Goal: Task Accomplishment & Management: Manage account settings

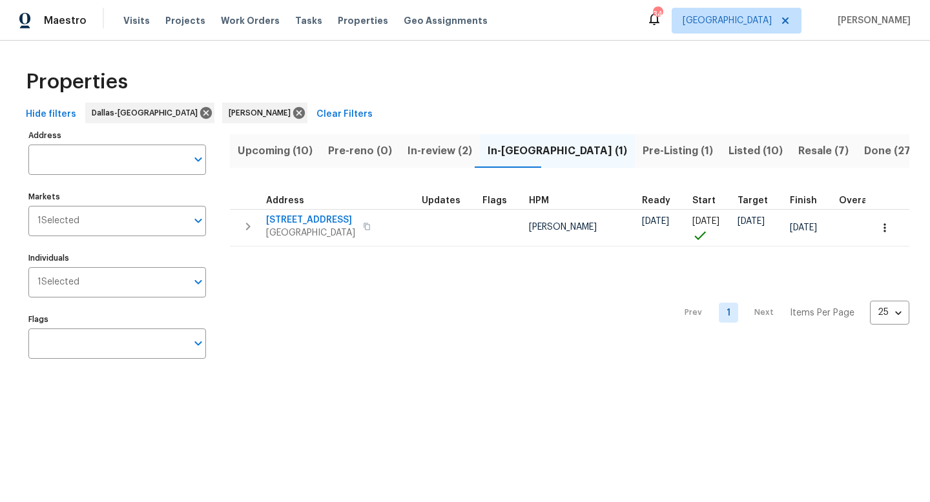
click at [447, 148] on span "In-review (2)" at bounding box center [439, 151] width 65 height 18
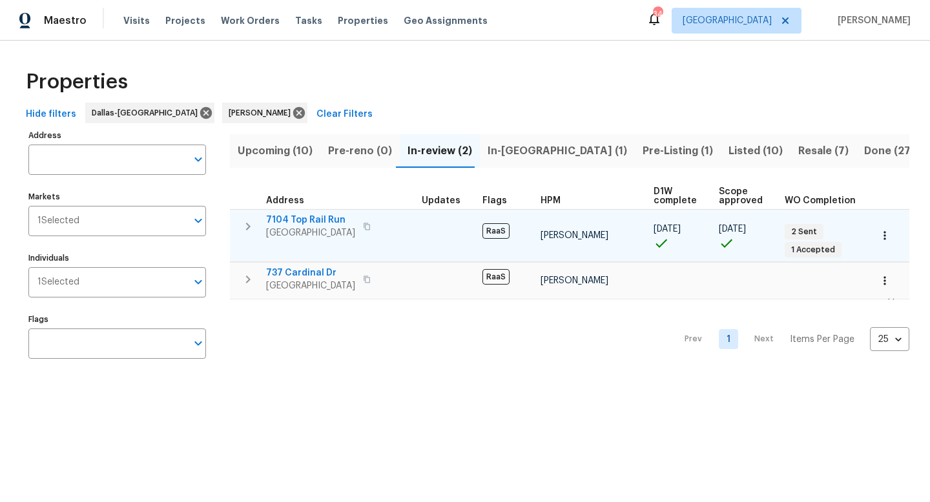
click at [309, 218] on span "7104 Top Rail Run" at bounding box center [310, 220] width 89 height 13
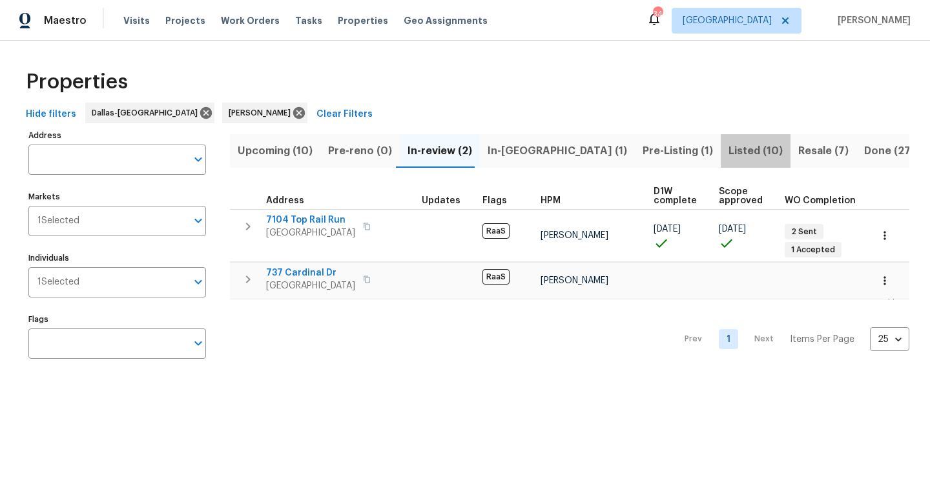
click at [728, 148] on span "Listed (10)" at bounding box center [755, 151] width 54 height 18
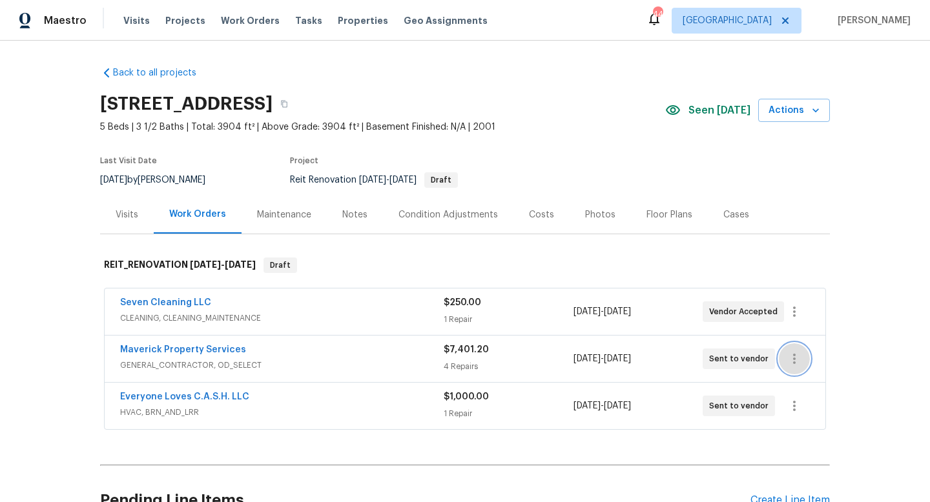
click at [795, 355] on icon "button" at bounding box center [794, 359] width 3 height 10
click at [795, 356] on li "Edit" at bounding box center [848, 359] width 139 height 21
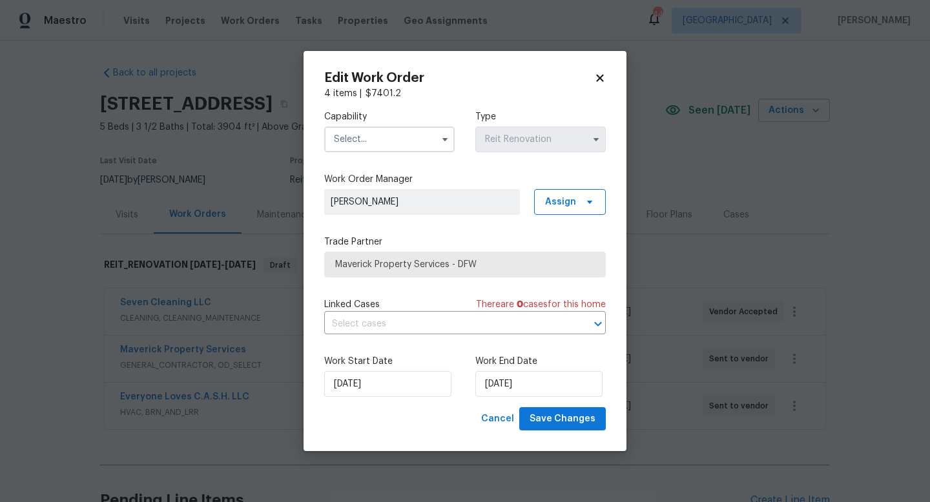
click at [403, 138] on input "text" at bounding box center [389, 140] width 130 height 26
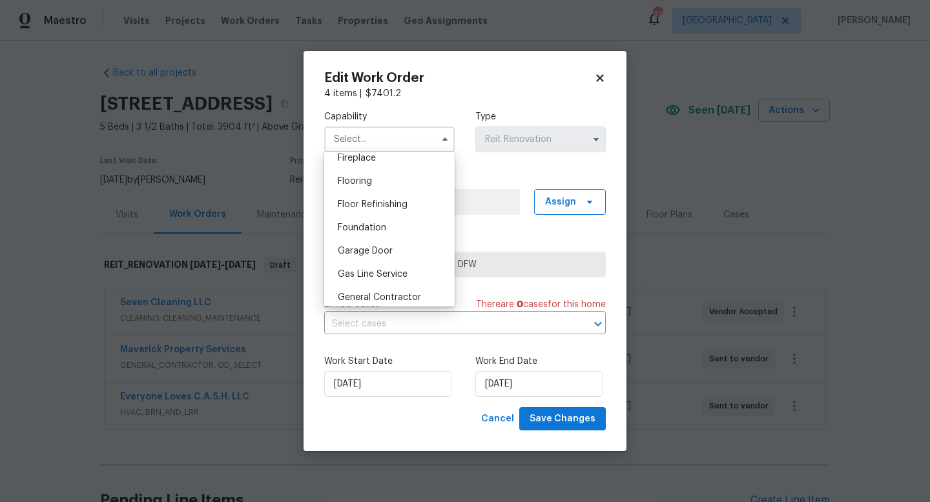
scroll to position [510, 0]
click at [378, 274] on span "General Contractor" at bounding box center [379, 273] width 83 height 9
type input "General Contractor"
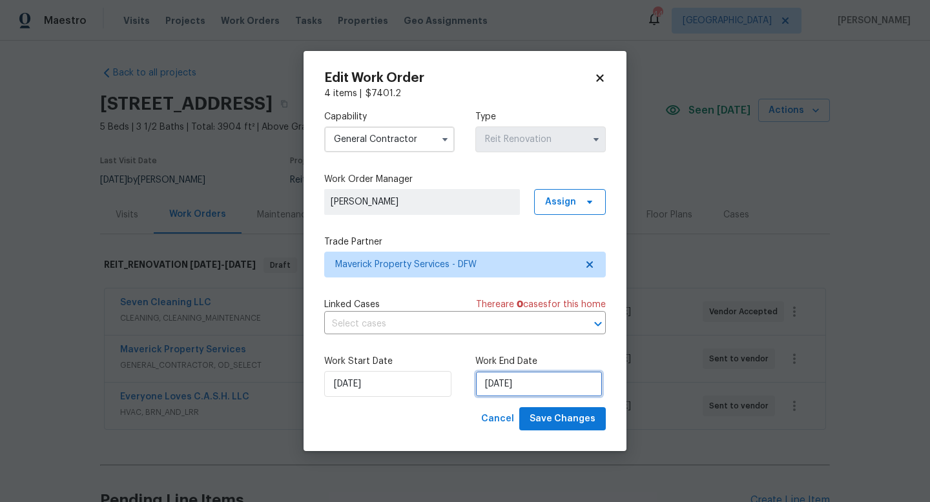
click at [513, 384] on input "10/15/2025" at bounding box center [538, 384] width 127 height 26
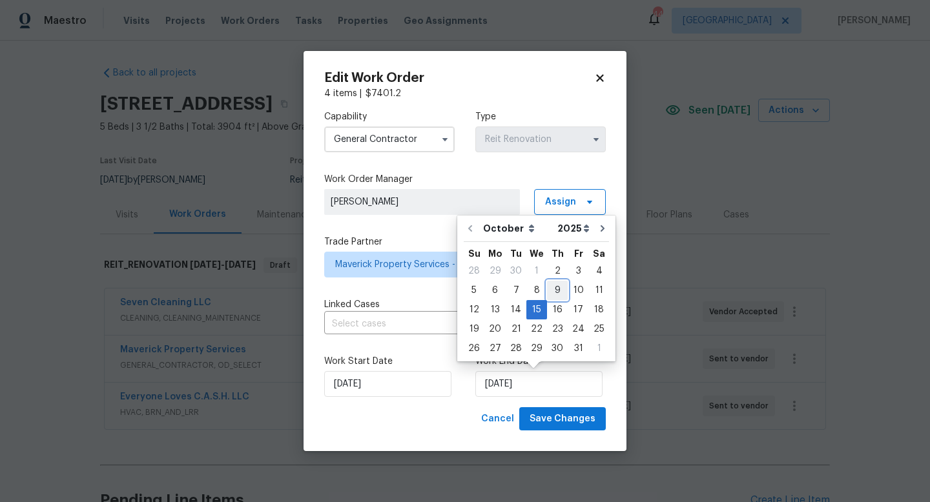
click at [549, 286] on div "9" at bounding box center [557, 290] width 21 height 18
type input "10/9/2025"
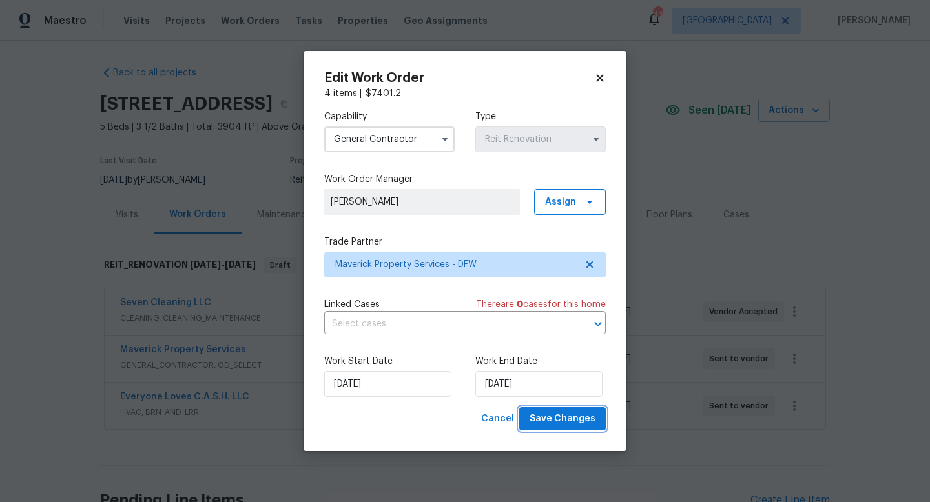
click at [536, 414] on span "Save Changes" at bounding box center [562, 419] width 66 height 16
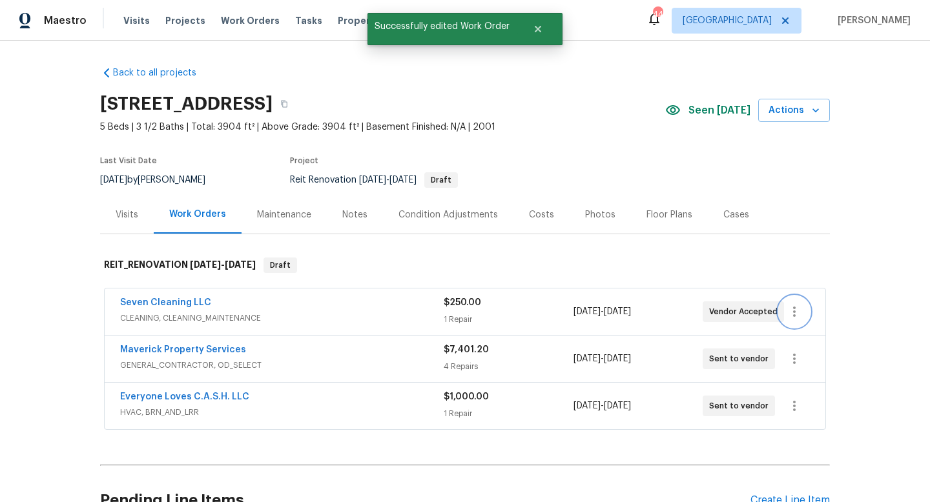
click at [793, 314] on icon "button" at bounding box center [794, 312] width 3 height 10
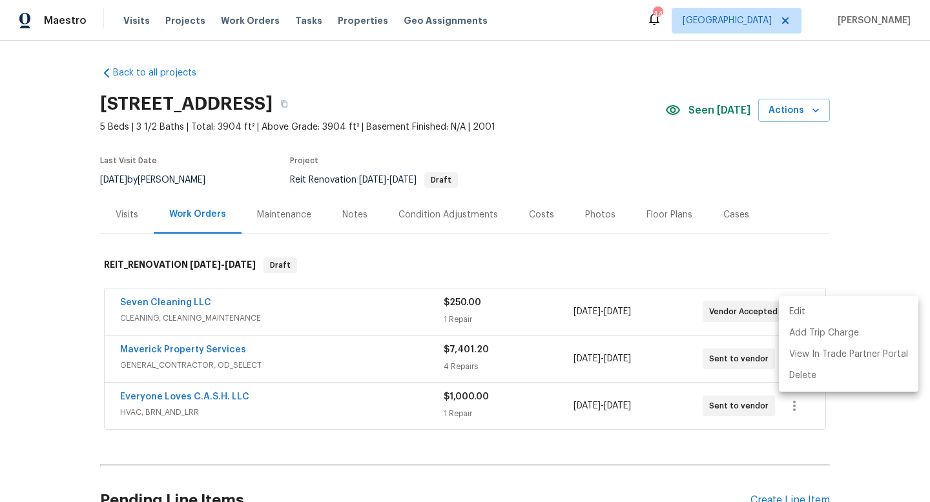
click at [797, 314] on li "Edit" at bounding box center [848, 311] width 139 height 21
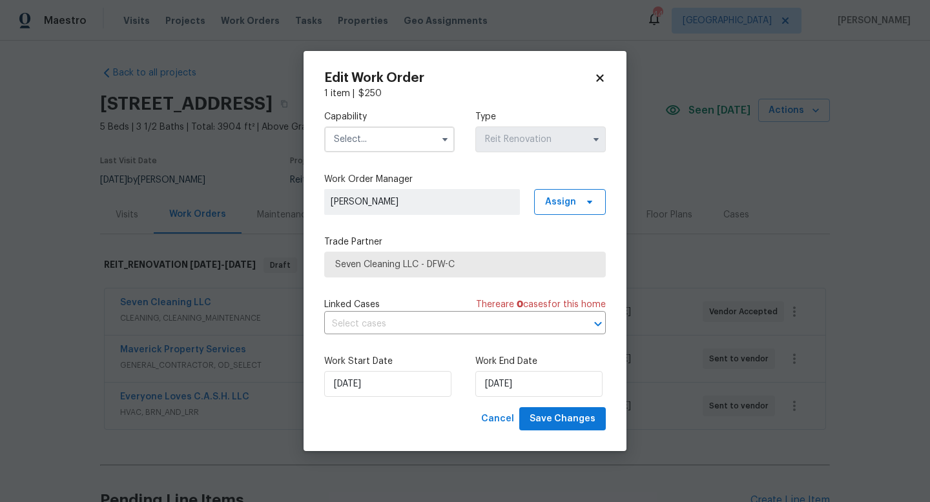
click at [361, 145] on input "text" at bounding box center [389, 140] width 130 height 26
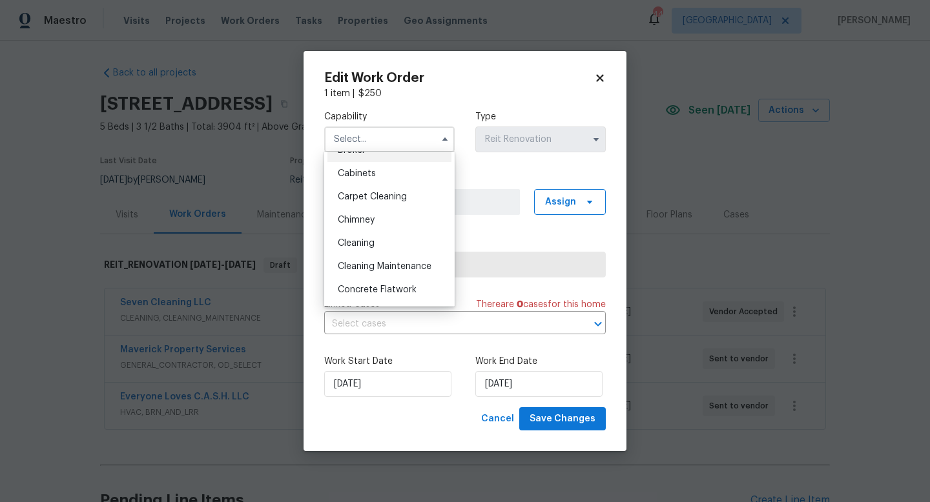
scroll to position [119, 0]
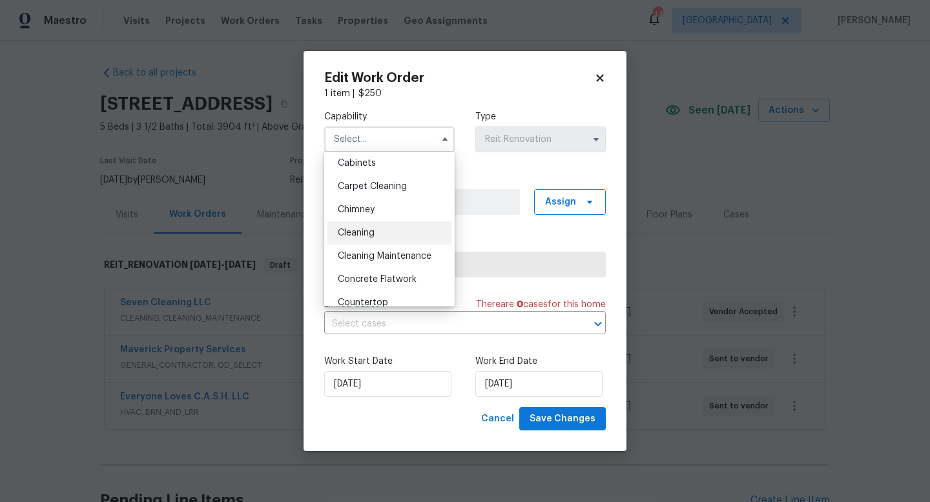
click at [367, 234] on span "Cleaning" at bounding box center [356, 233] width 37 height 9
type input "Cleaning"
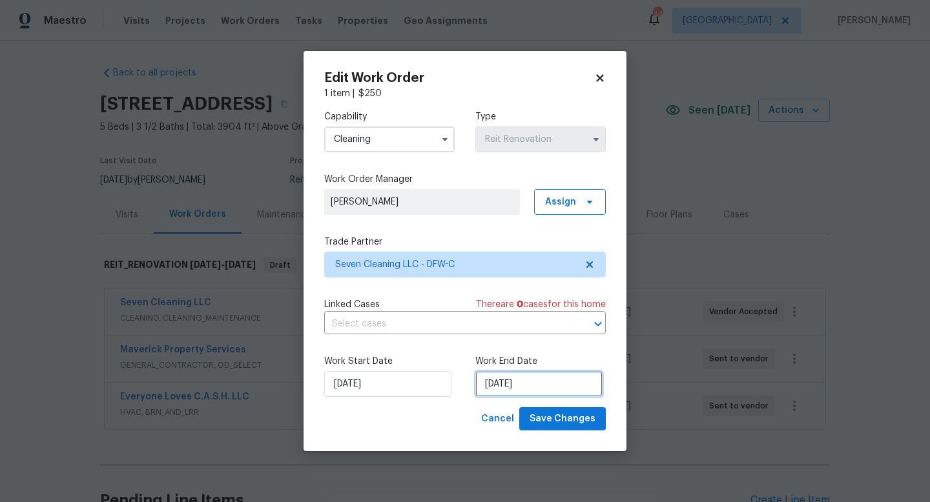
click at [518, 387] on input "10/15/2025" at bounding box center [538, 384] width 127 height 26
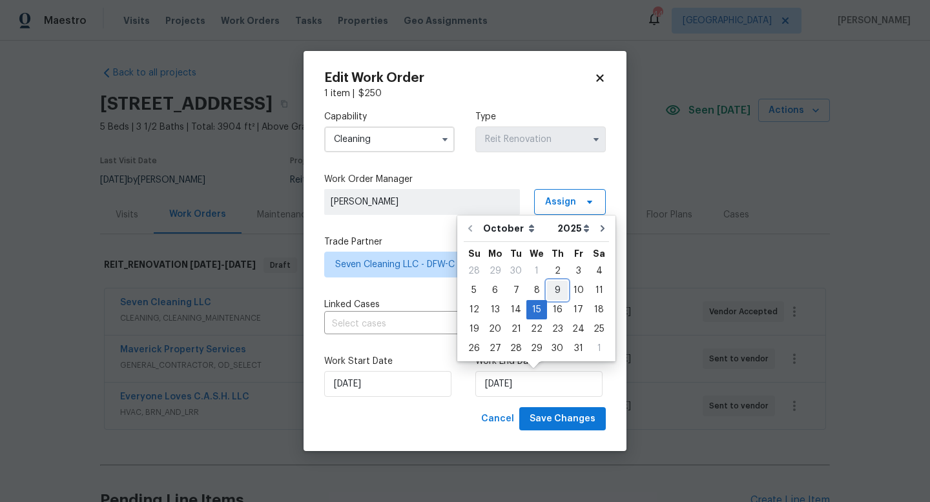
click at [555, 295] on div "9" at bounding box center [557, 290] width 21 height 18
type input "10/9/2025"
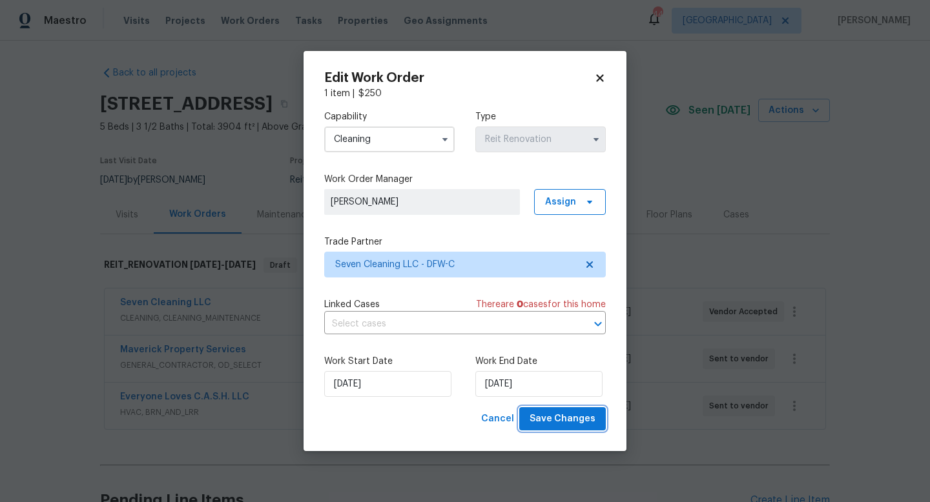
click at [566, 424] on span "Save Changes" at bounding box center [562, 419] width 66 height 16
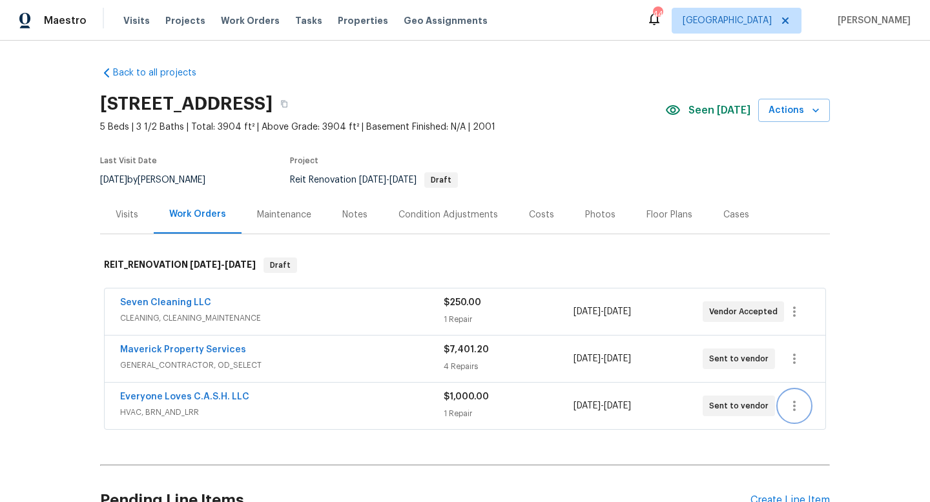
click at [795, 401] on icon "button" at bounding box center [793, 405] width 15 height 15
click at [805, 401] on li "Edit" at bounding box center [848, 406] width 139 height 21
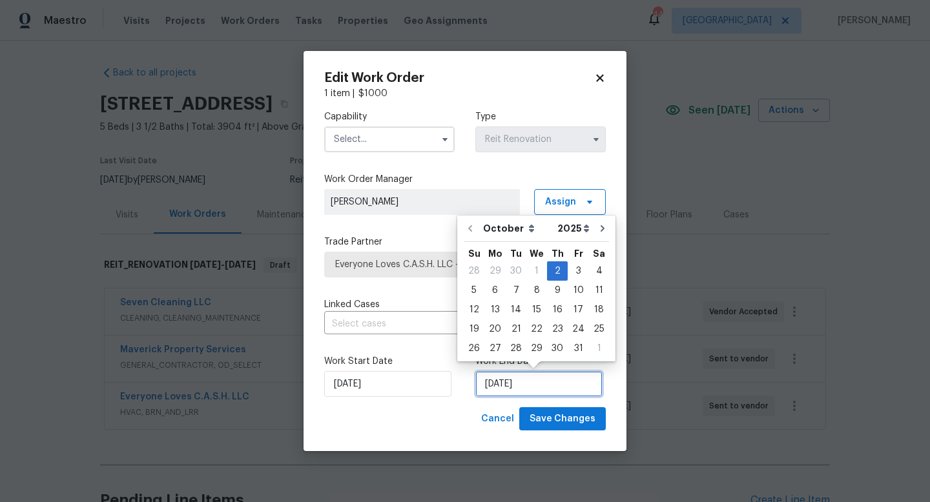
click at [529, 387] on input "10/2/2025" at bounding box center [538, 384] width 127 height 26
click at [556, 292] on div "9" at bounding box center [557, 290] width 21 height 18
type input "10/9/2025"
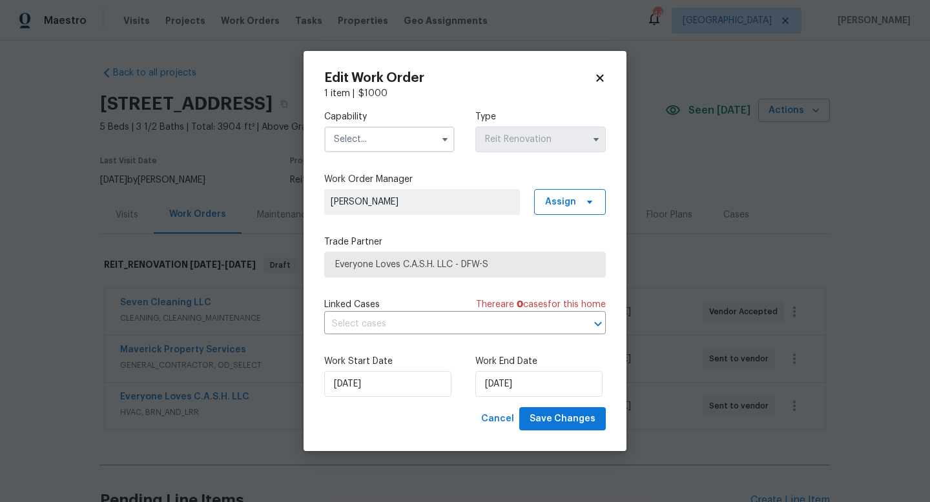
click at [350, 138] on input "text" at bounding box center [389, 140] width 130 height 26
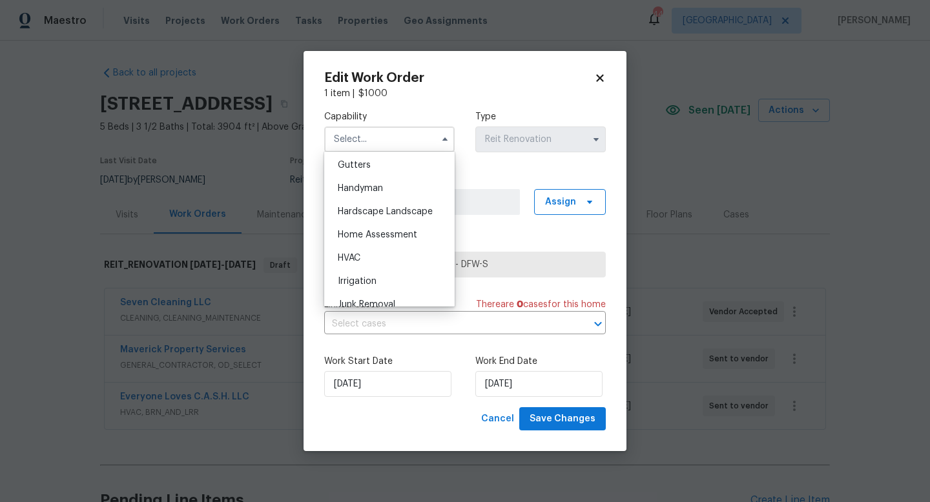
scroll to position [691, 0]
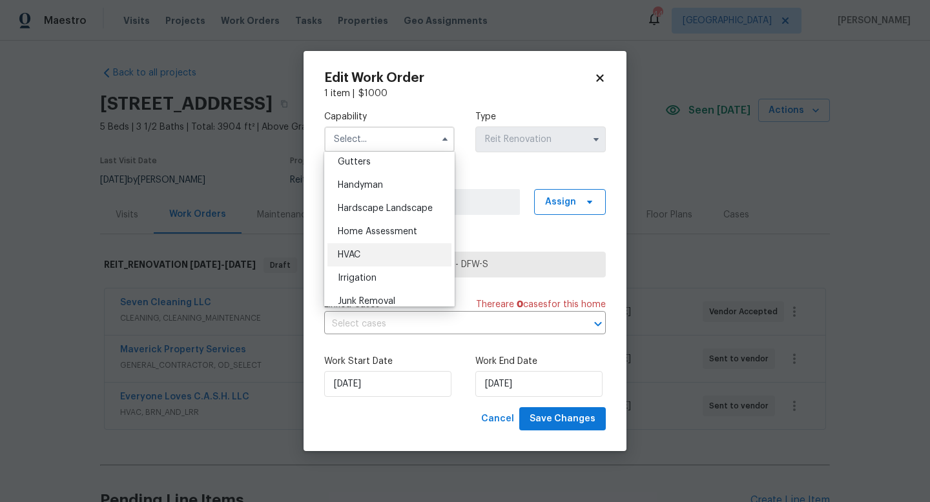
click at [381, 250] on div "HVAC" at bounding box center [389, 254] width 124 height 23
type input "HVAC"
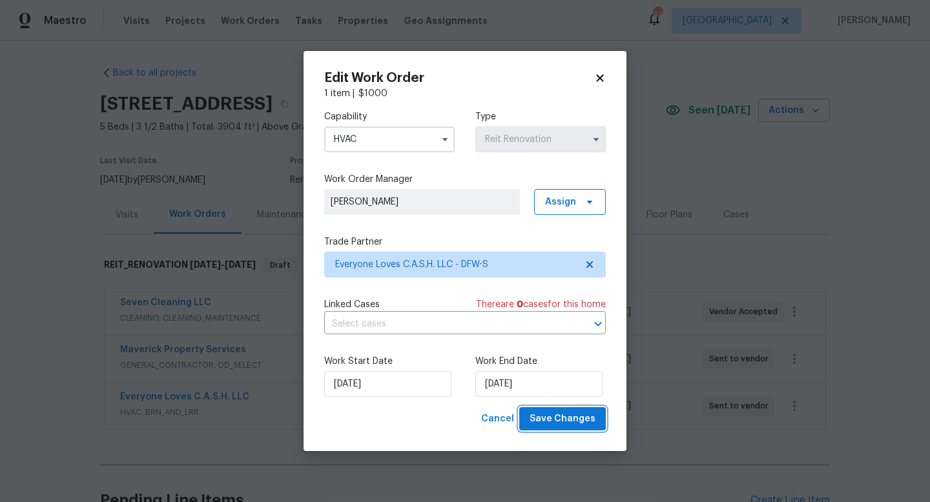
click at [573, 418] on span "Save Changes" at bounding box center [562, 419] width 66 height 16
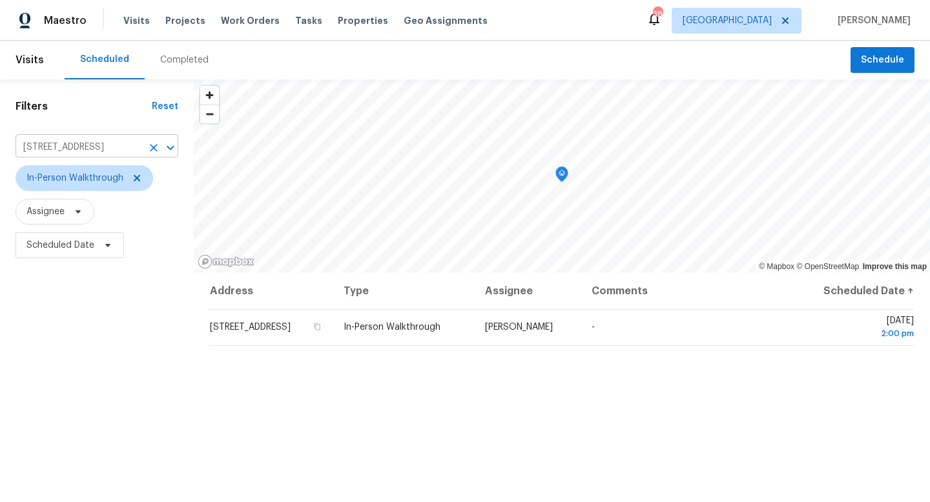
click at [157, 146] on icon "Clear" at bounding box center [153, 147] width 13 height 13
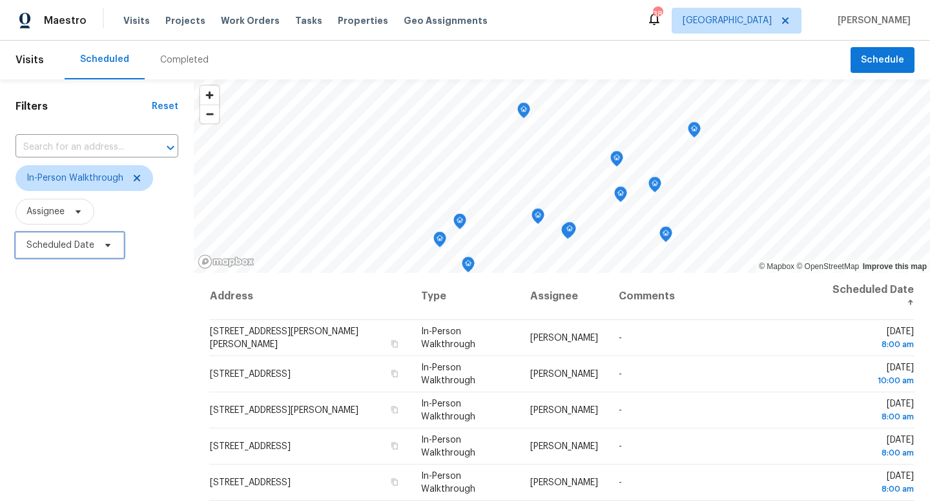
click at [68, 247] on span "Scheduled Date" at bounding box center [60, 245] width 68 height 13
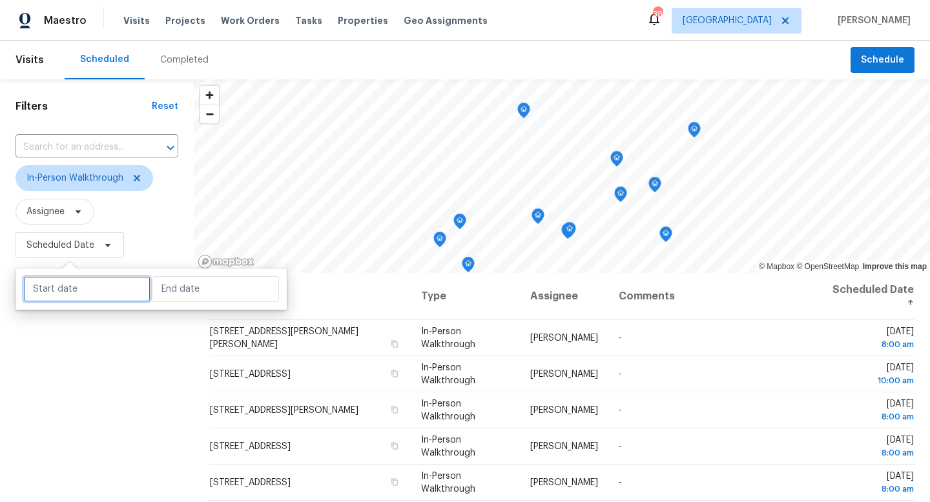
select select "9"
select select "2025"
select select "10"
select select "2025"
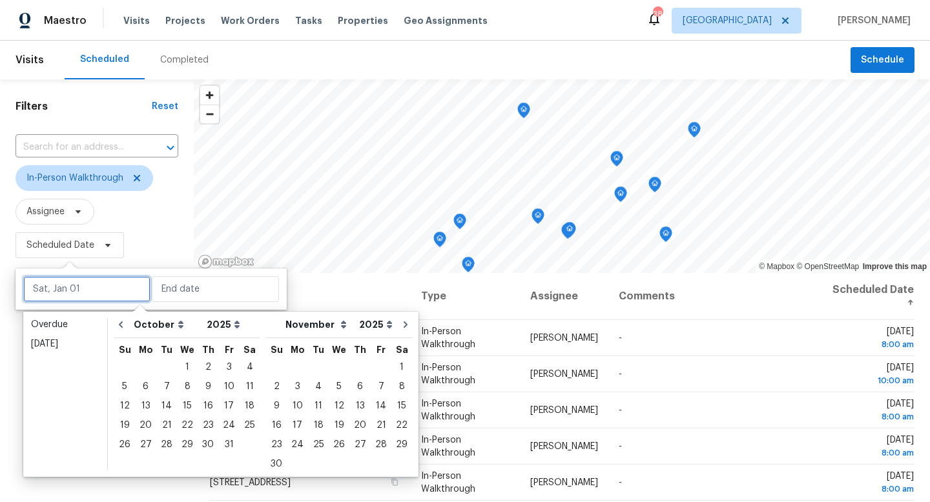
click at [72, 290] on input "text" at bounding box center [86, 289] width 127 height 26
type input "[DATE]"
type input "Wed, Oct 01"
click at [227, 365] on div "3" at bounding box center [228, 367] width 21 height 18
type input "Fri, Oct 03"
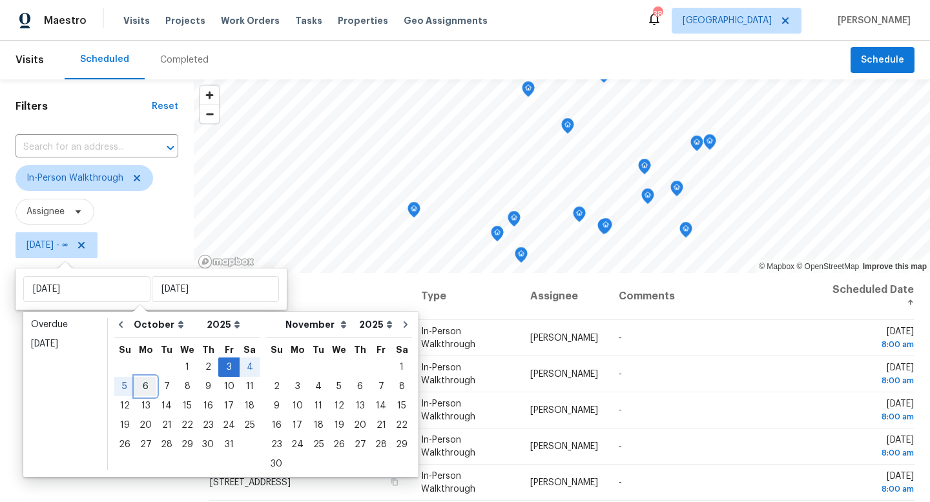
click at [143, 387] on div "6" at bounding box center [145, 387] width 21 height 18
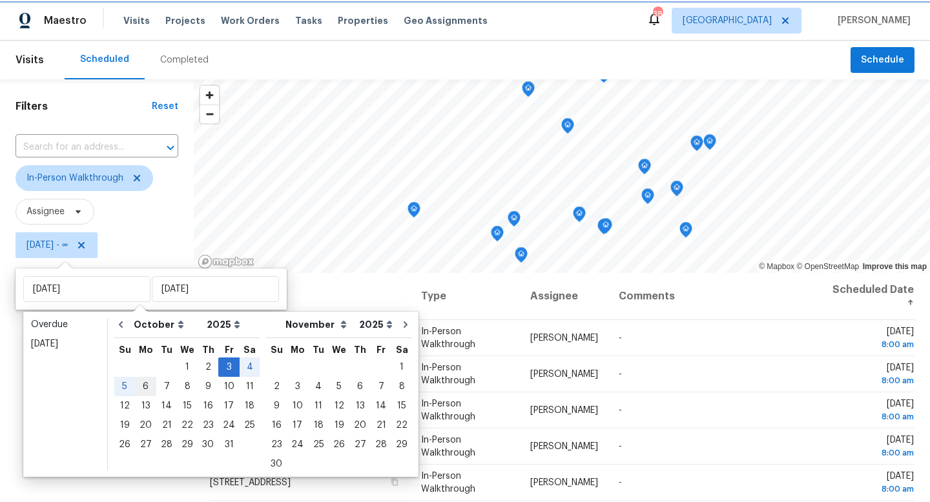
type input "Mon, Oct 06"
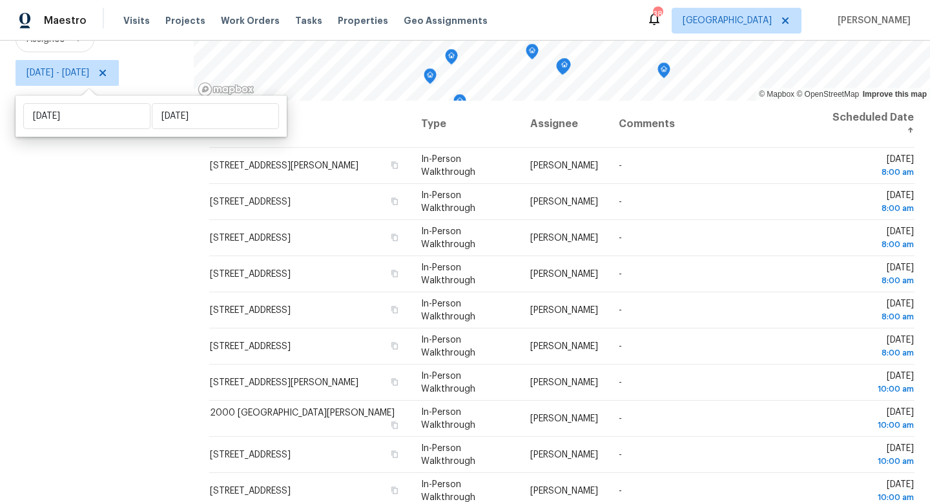
click at [135, 236] on div "Filters Reset ​ In-Person Walkthrough Assignee Fri, Oct 03 - Mon, Oct 06" at bounding box center [97, 204] width 194 height 595
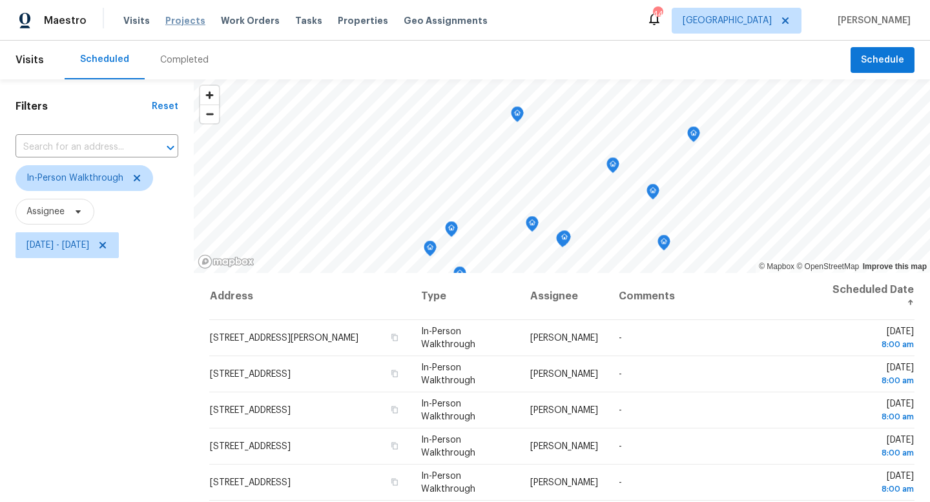
click at [175, 23] on span "Projects" at bounding box center [185, 20] width 40 height 13
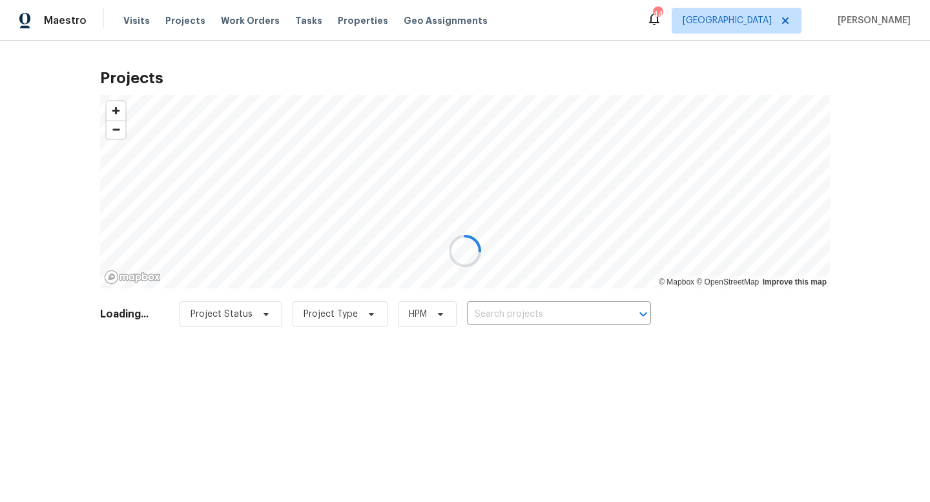
click at [347, 21] on div at bounding box center [465, 251] width 930 height 502
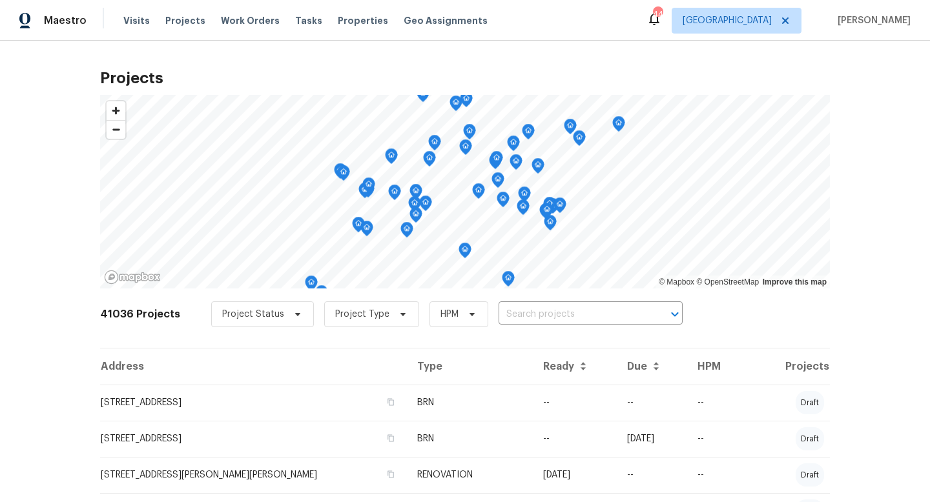
click at [347, 21] on span "Properties" at bounding box center [363, 20] width 50 height 13
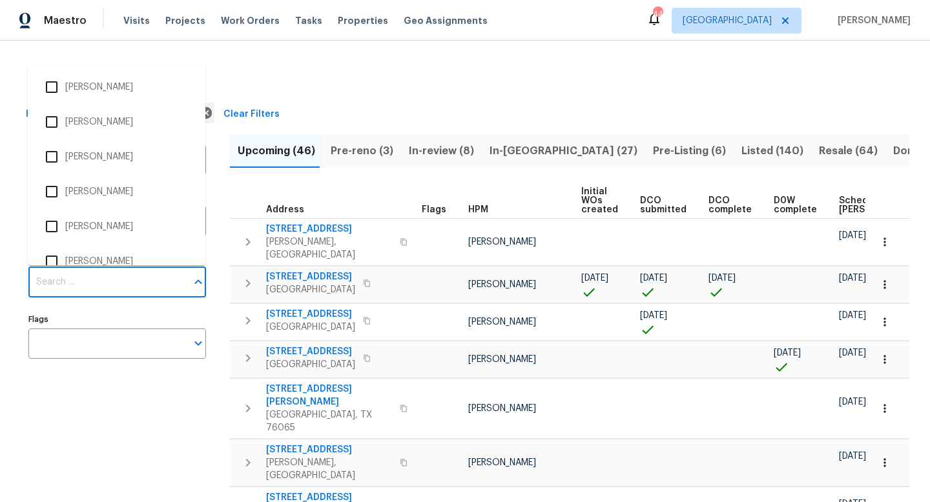
click at [87, 284] on input "Individuals" at bounding box center [107, 282] width 158 height 30
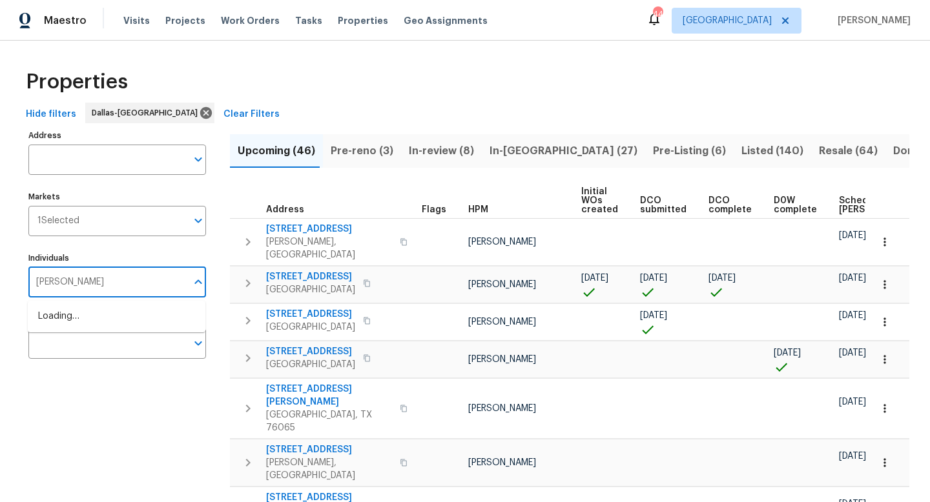
type input "Spencer"
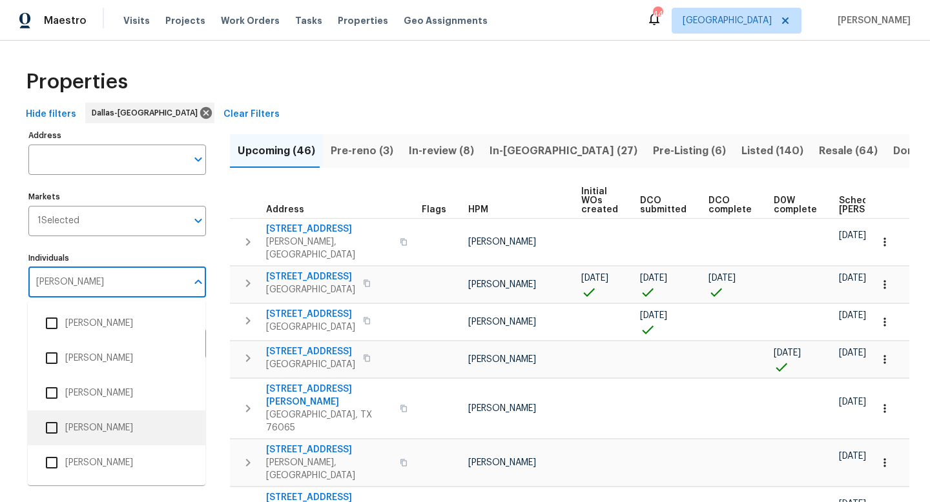
click at [53, 427] on input "checkbox" at bounding box center [51, 427] width 27 height 27
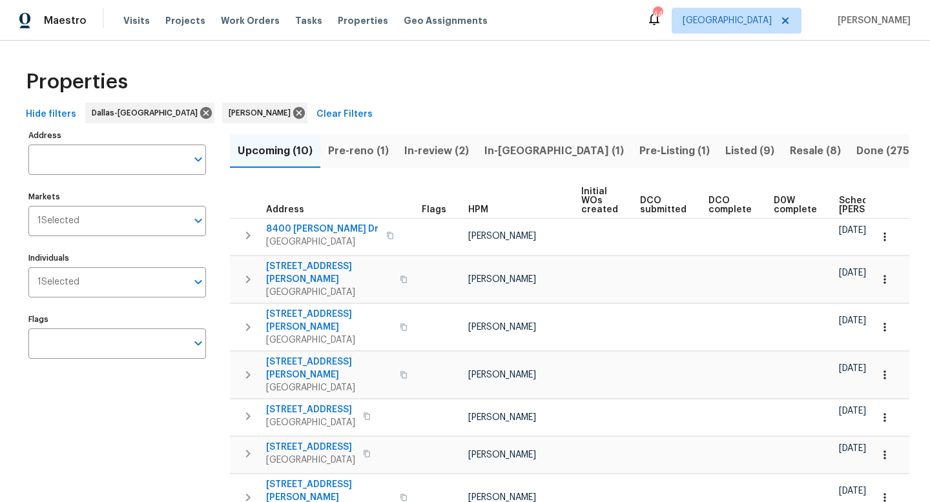
click at [725, 147] on span "Listed (9)" at bounding box center [749, 151] width 49 height 18
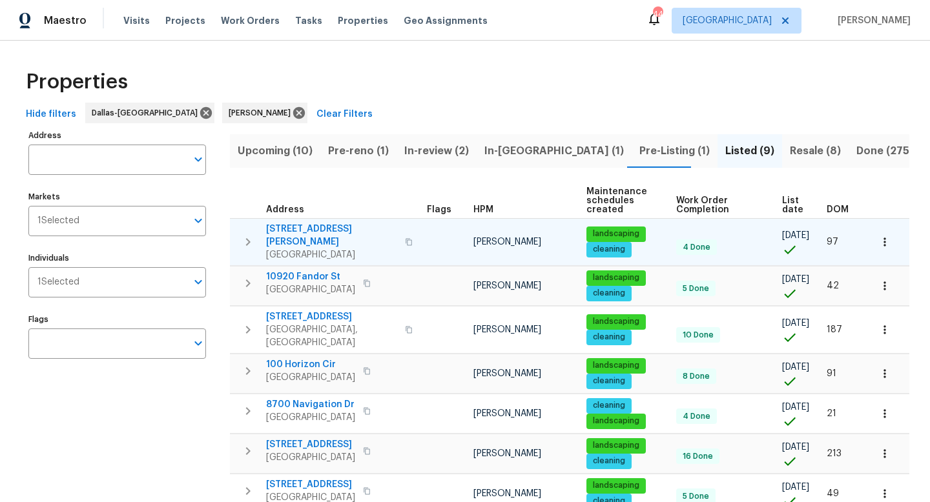
click at [405, 238] on icon "button" at bounding box center [409, 242] width 8 height 8
click at [311, 227] on span "3018 Refugio Ave" at bounding box center [331, 236] width 131 height 26
click at [886, 239] on icon "button" at bounding box center [884, 242] width 13 height 13
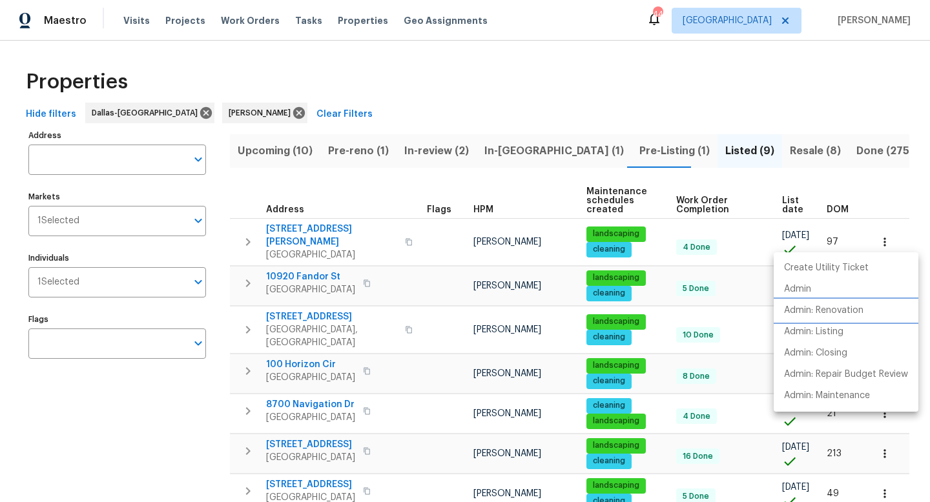
click at [842, 312] on p "Admin: Renovation" at bounding box center [823, 311] width 79 height 14
click at [361, 272] on div at bounding box center [465, 251] width 930 height 502
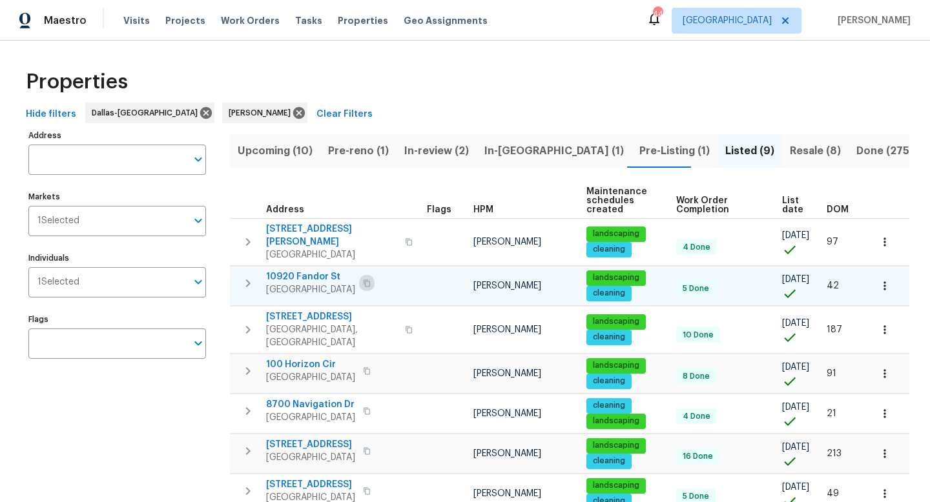
click at [370, 274] on button "button" at bounding box center [366, 283] width 15 height 18
click at [301, 270] on span "10920 Fandor St" at bounding box center [310, 276] width 89 height 13
click at [883, 280] on icon "button" at bounding box center [884, 286] width 13 height 13
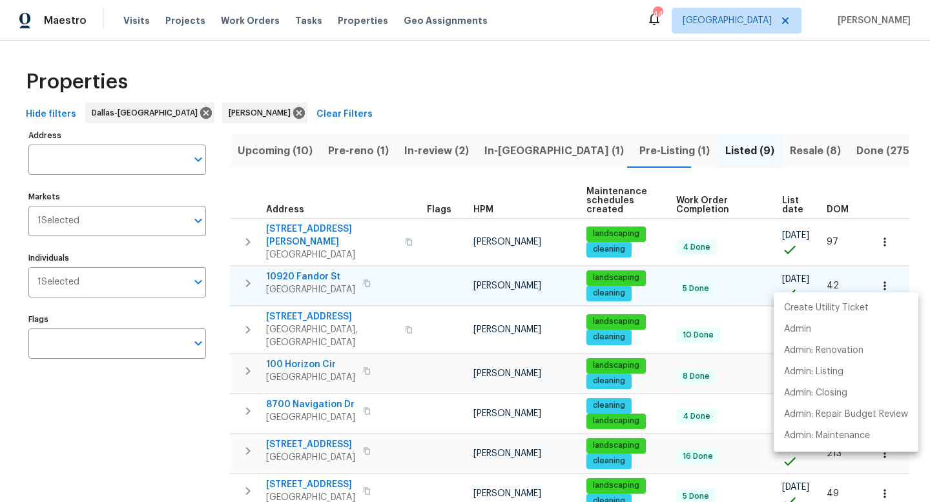
click at [881, 273] on div at bounding box center [465, 251] width 930 height 502
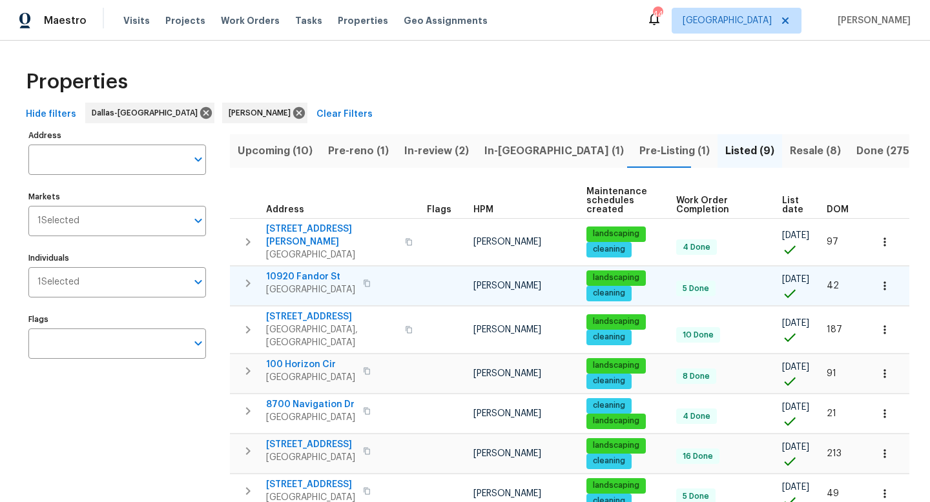
click at [882, 280] on icon "button" at bounding box center [884, 286] width 13 height 13
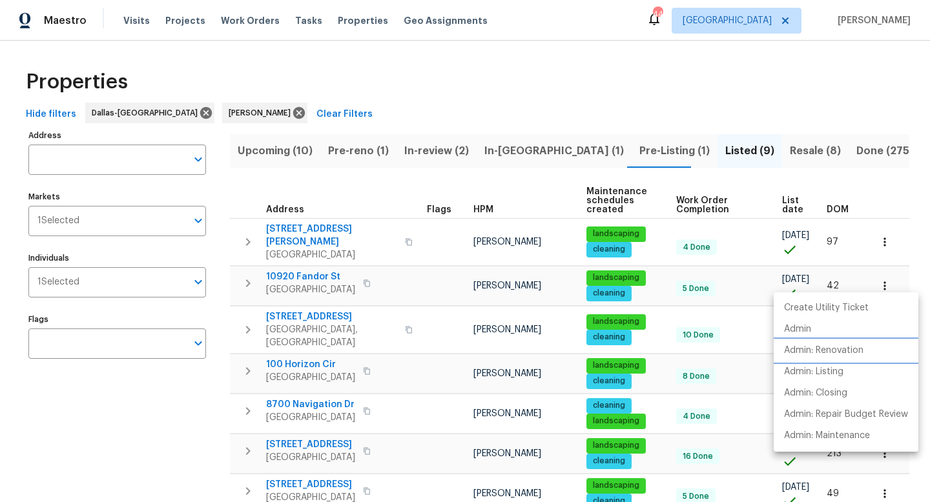
click at [844, 347] on p "Admin: Renovation" at bounding box center [823, 351] width 79 height 14
click at [318, 233] on div at bounding box center [465, 251] width 930 height 502
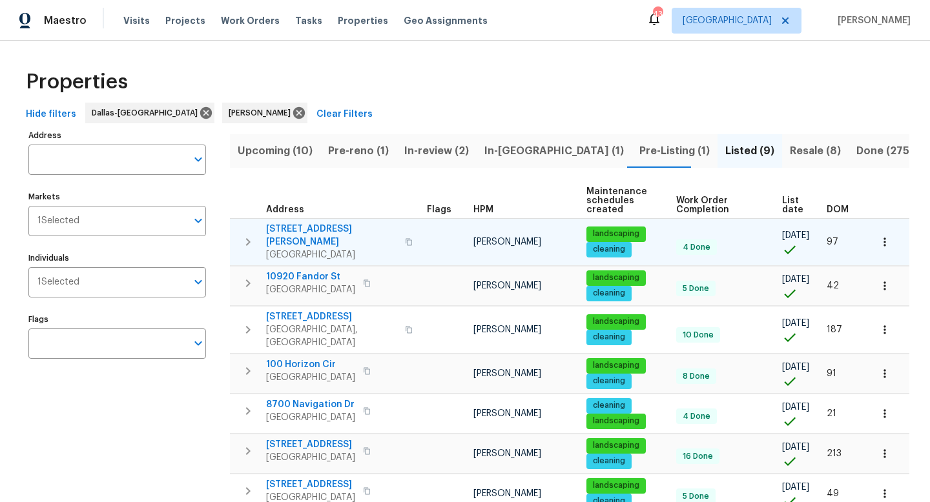
click at [316, 228] on span "3018 Refugio Ave" at bounding box center [331, 236] width 131 height 26
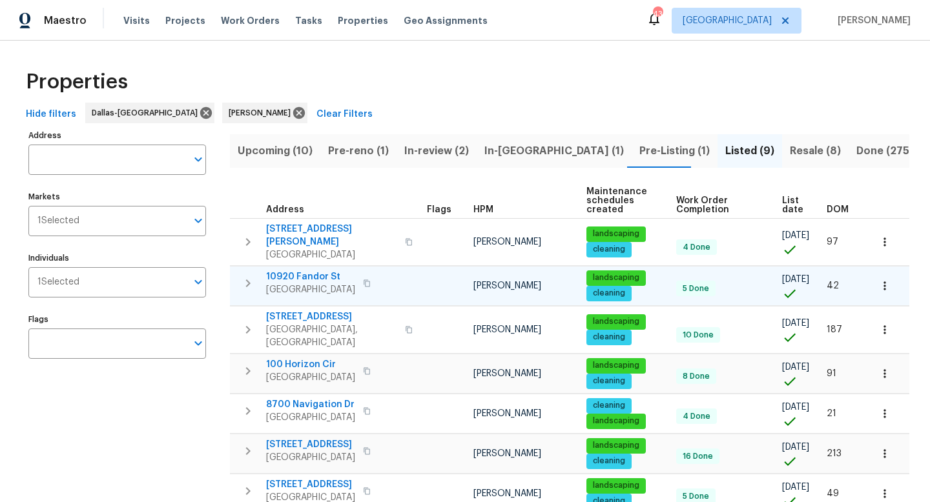
click at [309, 270] on span "10920 Fandor St" at bounding box center [310, 276] width 89 height 13
click at [94, 283] on input "Individuals" at bounding box center [132, 282] width 107 height 30
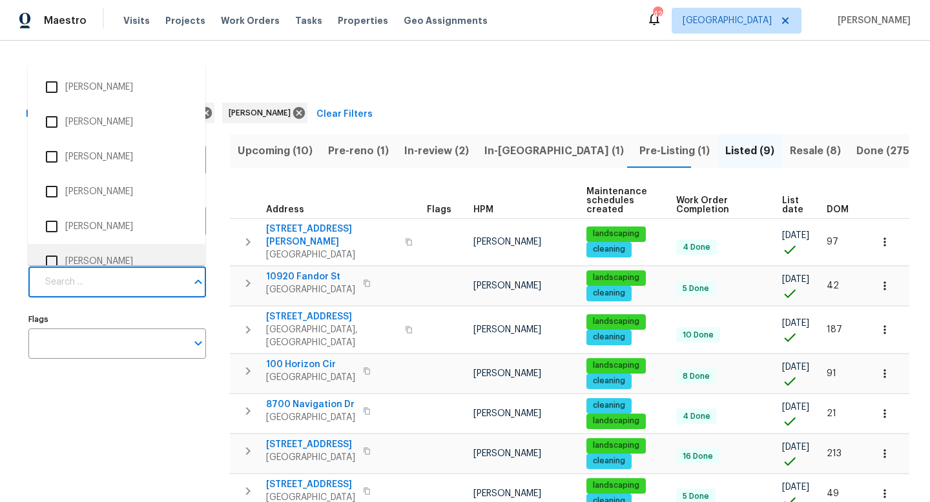
click at [117, 310] on div "Address Address Markets 1 Selected Markets Individuals Individuals Flags Flags" at bounding box center [125, 376] width 194 height 499
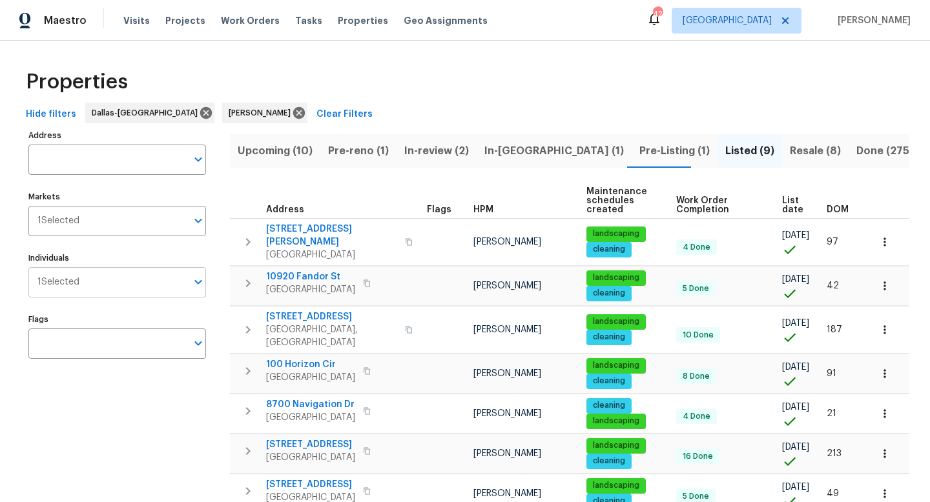
click at [105, 286] on input "Individuals" at bounding box center [132, 282] width 107 height 30
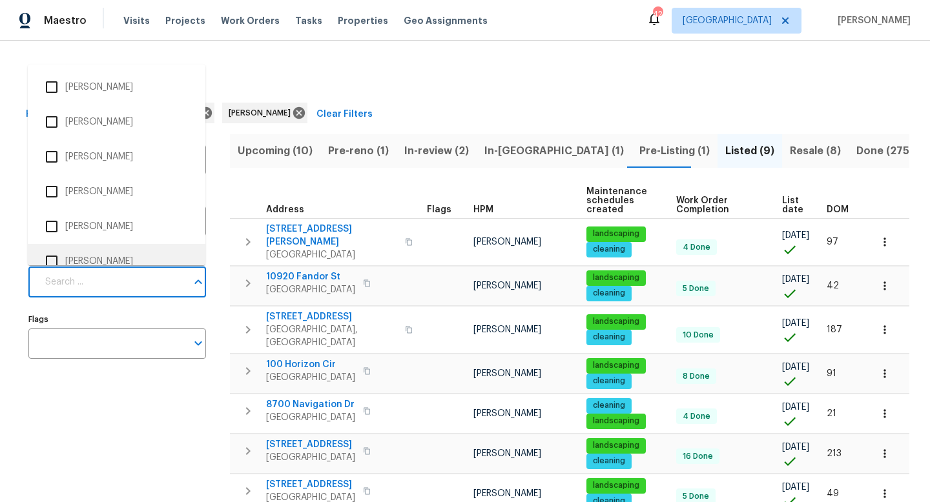
scroll to position [14, 0]
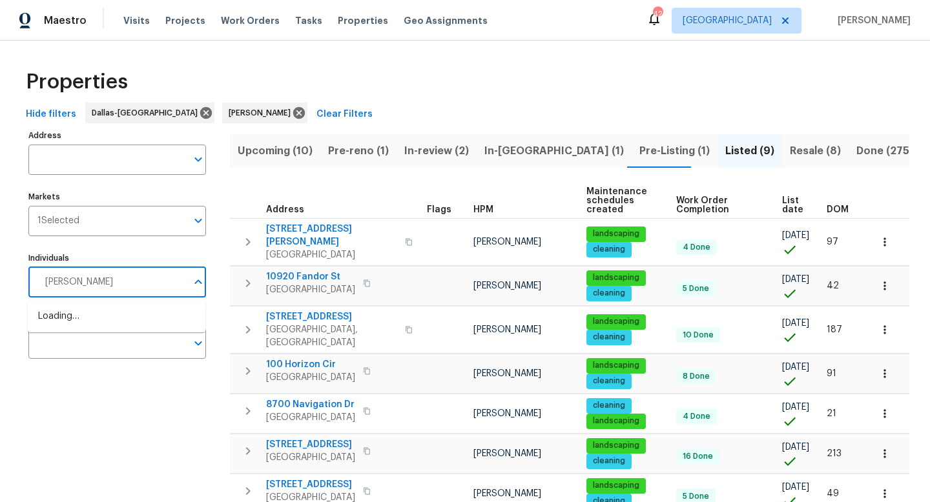
type input "Todd"
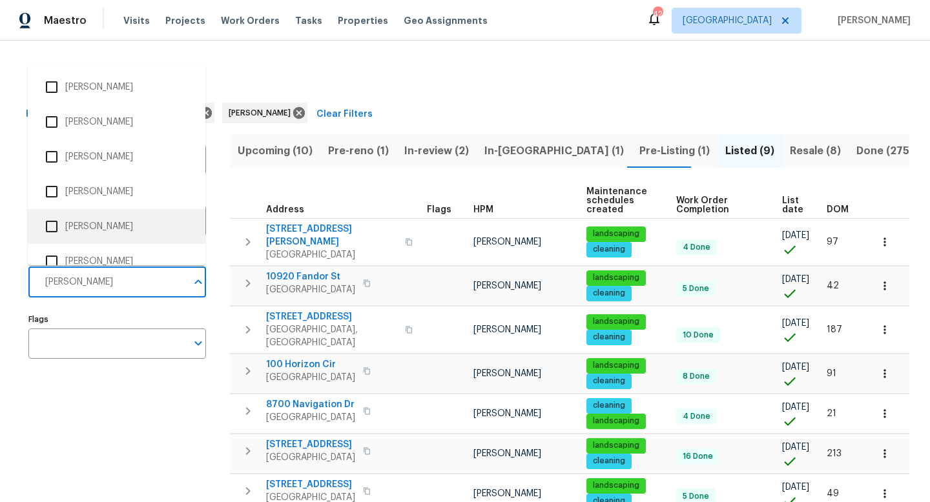
click at [52, 226] on input "checkbox" at bounding box center [51, 226] width 27 height 27
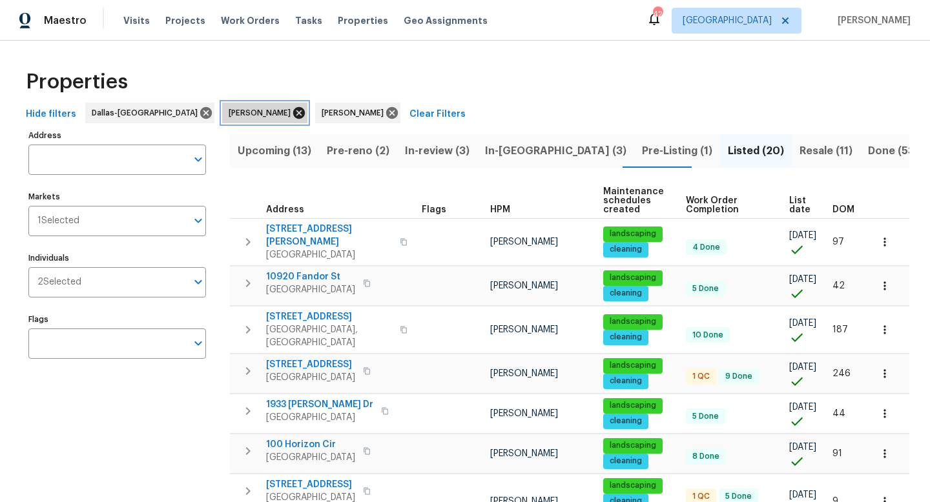
click at [293, 115] on icon at bounding box center [299, 113] width 12 height 12
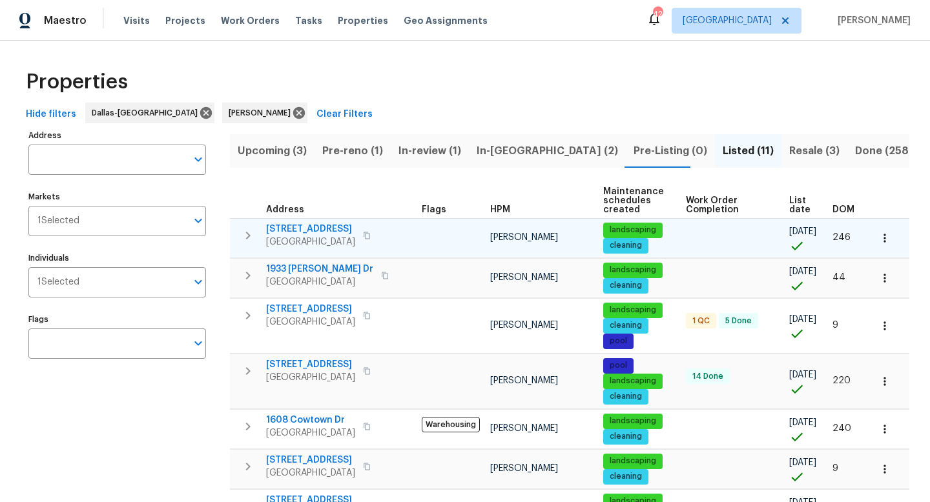
click at [250, 234] on icon "button" at bounding box center [247, 235] width 15 height 15
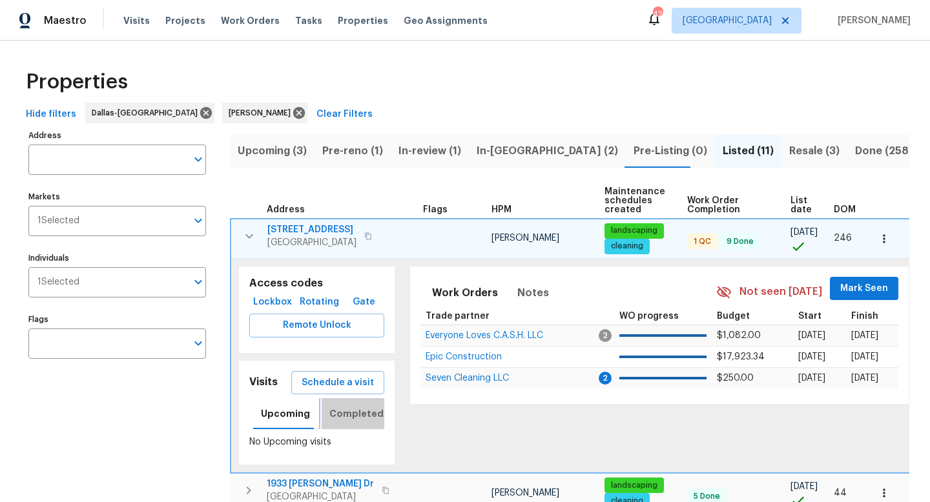
click at [342, 413] on span "Completed" at bounding box center [356, 414] width 54 height 16
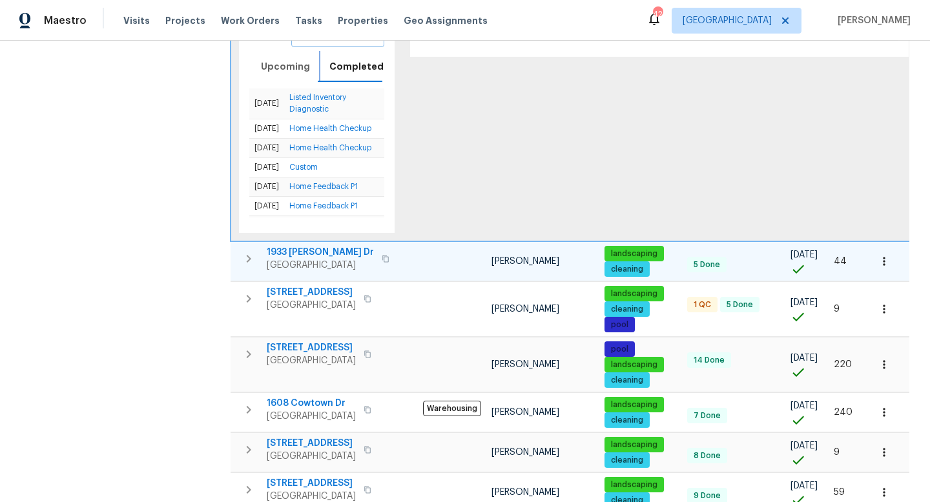
scroll to position [349, 0]
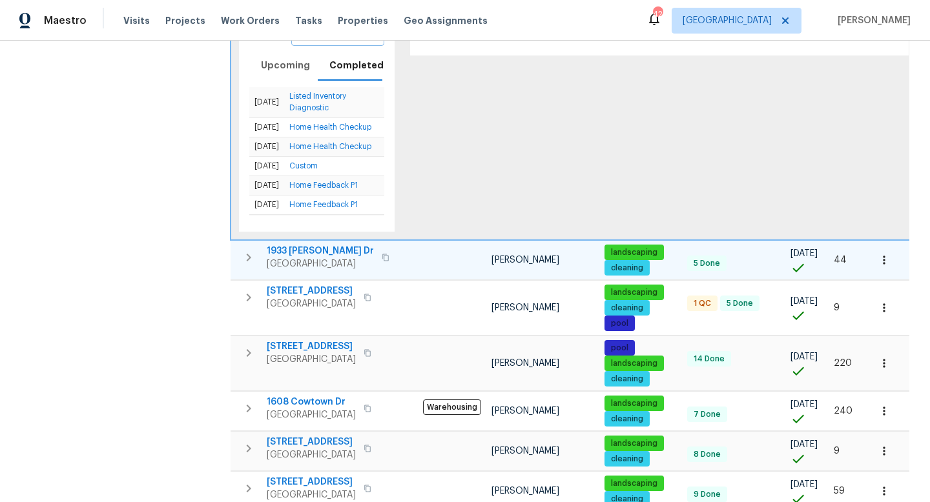
click at [249, 261] on icon "button" at bounding box center [248, 257] width 15 height 15
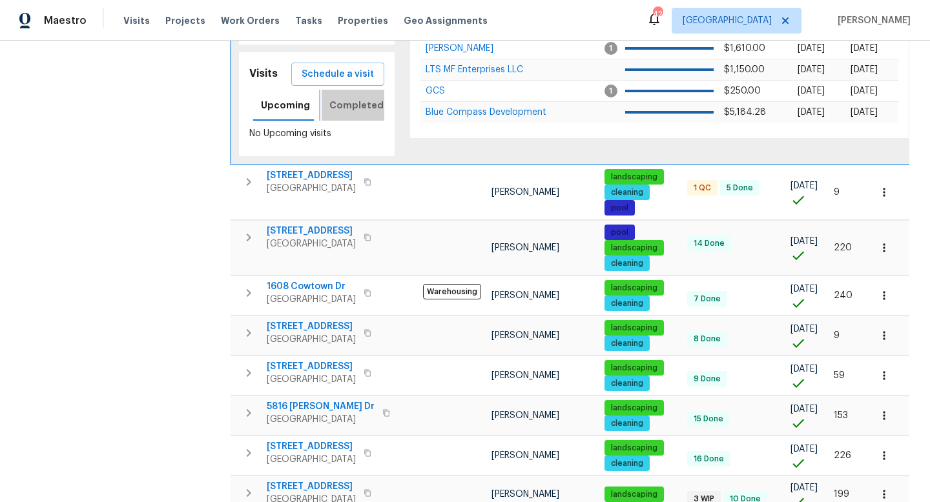
click at [348, 105] on span "Completed" at bounding box center [356, 105] width 54 height 16
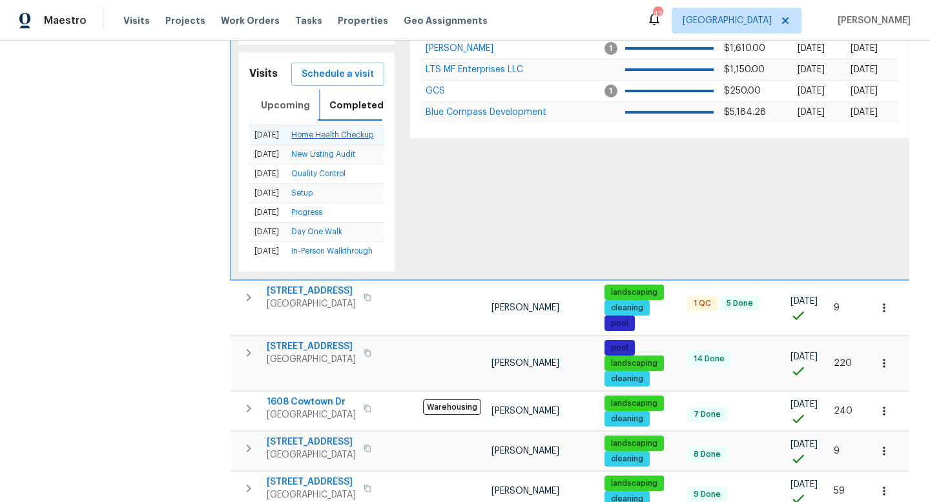
scroll to position [0, 0]
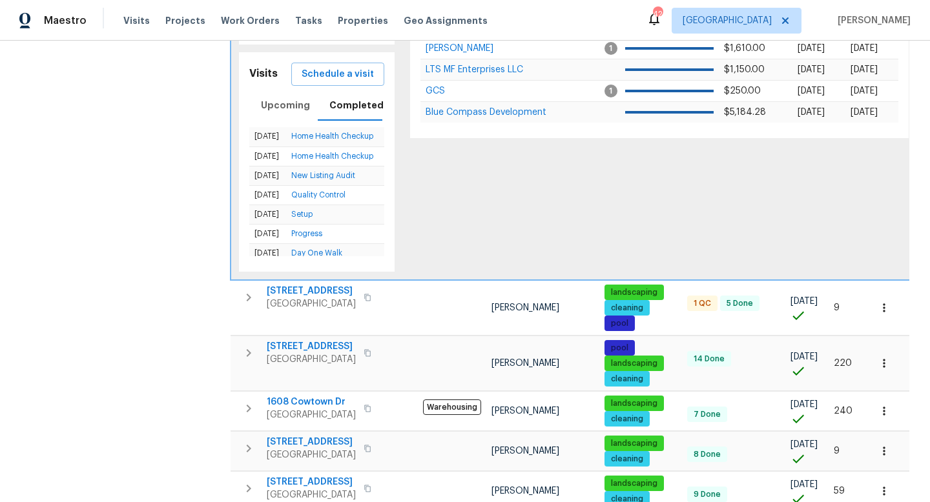
click at [153, 159] on div "Address Address Markets 1 Selected Markets Individuals 1 Selected Individuals F…" at bounding box center [125, 247] width 194 height 939
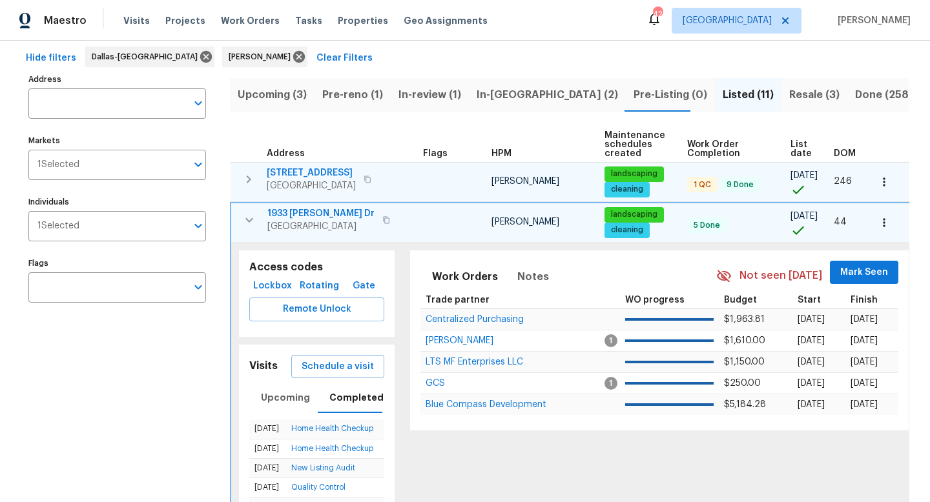
scroll to position [34, 0]
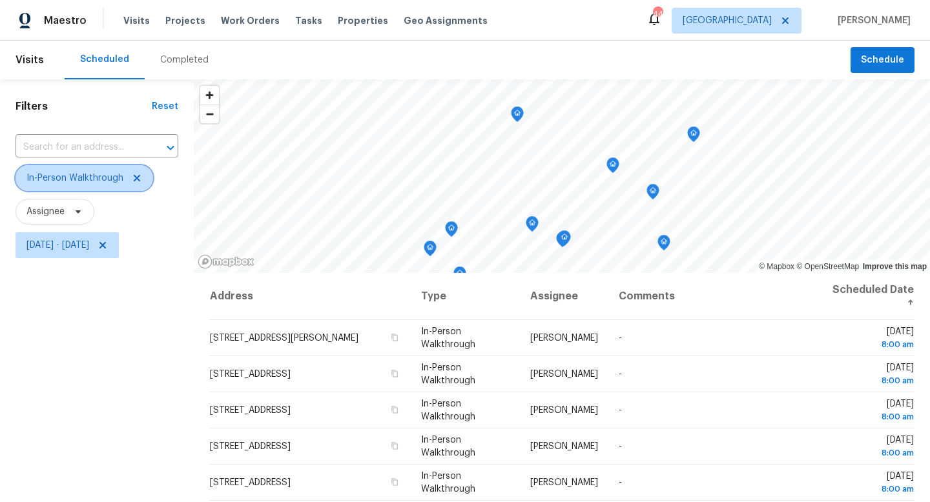
click at [134, 179] on icon at bounding box center [137, 178] width 6 height 6
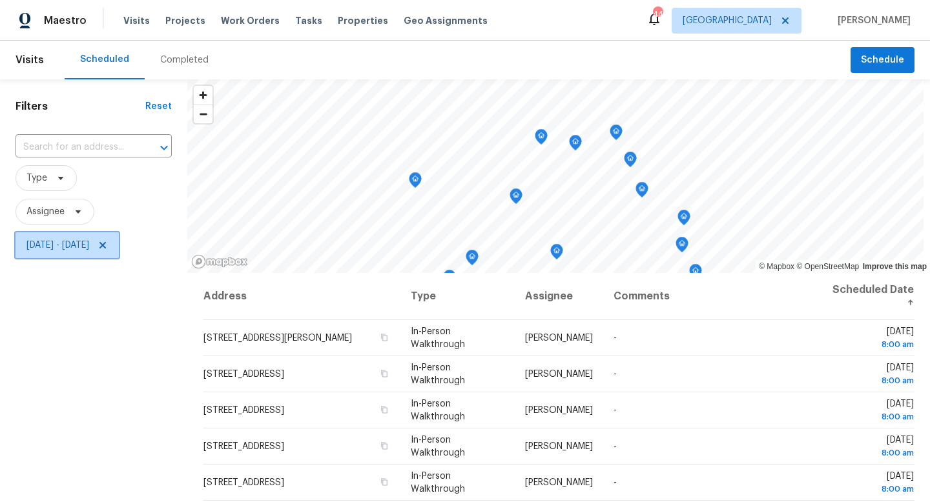
click at [108, 245] on icon at bounding box center [102, 245] width 10 height 10
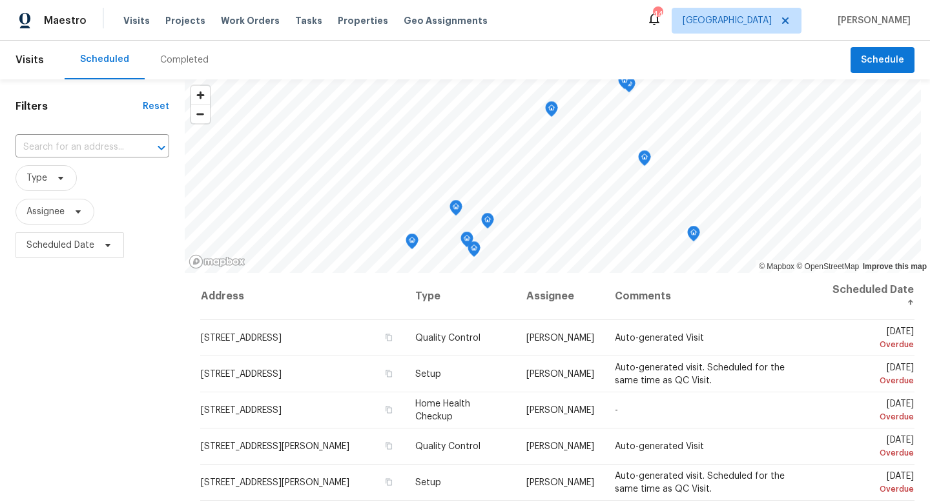
click at [203, 58] on div "Completed" at bounding box center [184, 60] width 48 height 13
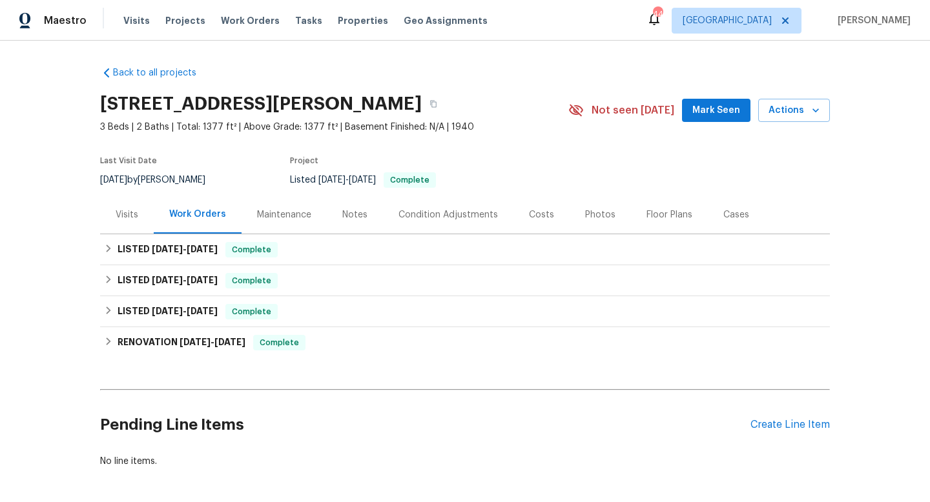
click at [130, 218] on div "Visits" at bounding box center [127, 215] width 23 height 13
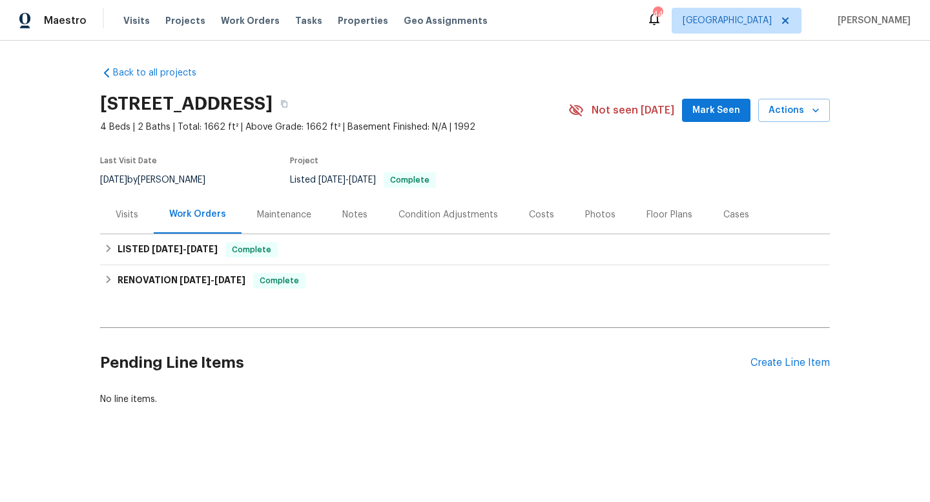
click at [125, 216] on div "Visits" at bounding box center [127, 215] width 23 height 13
